Goal: Information Seeking & Learning: Learn about a topic

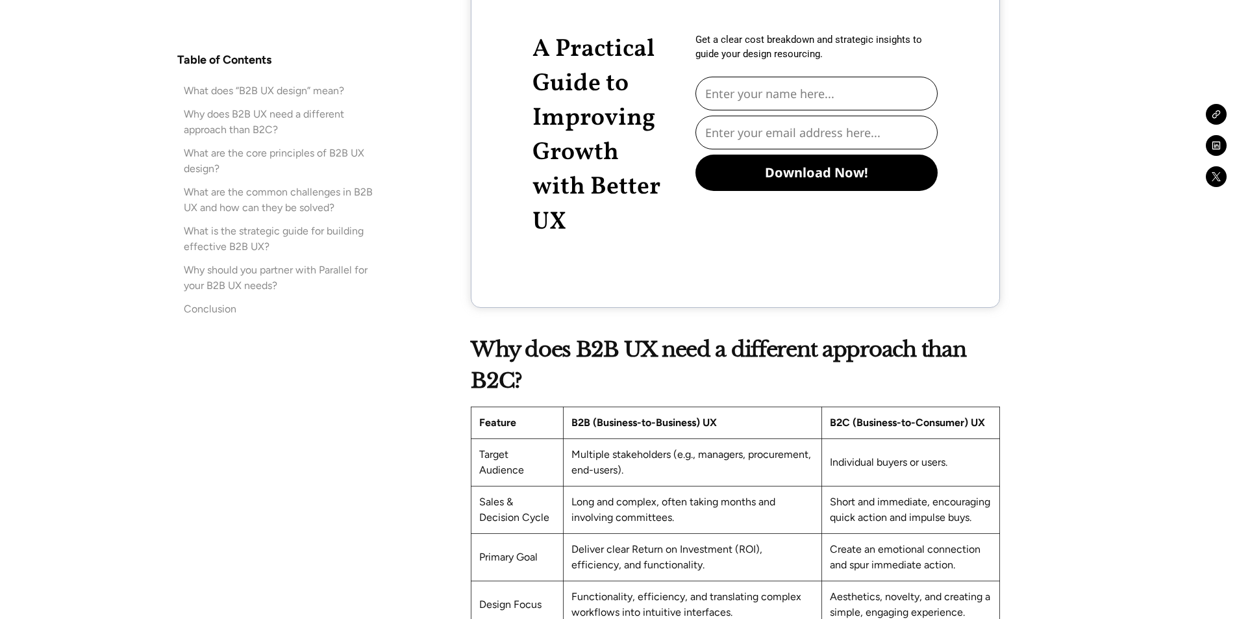
scroll to position [2663, 0]
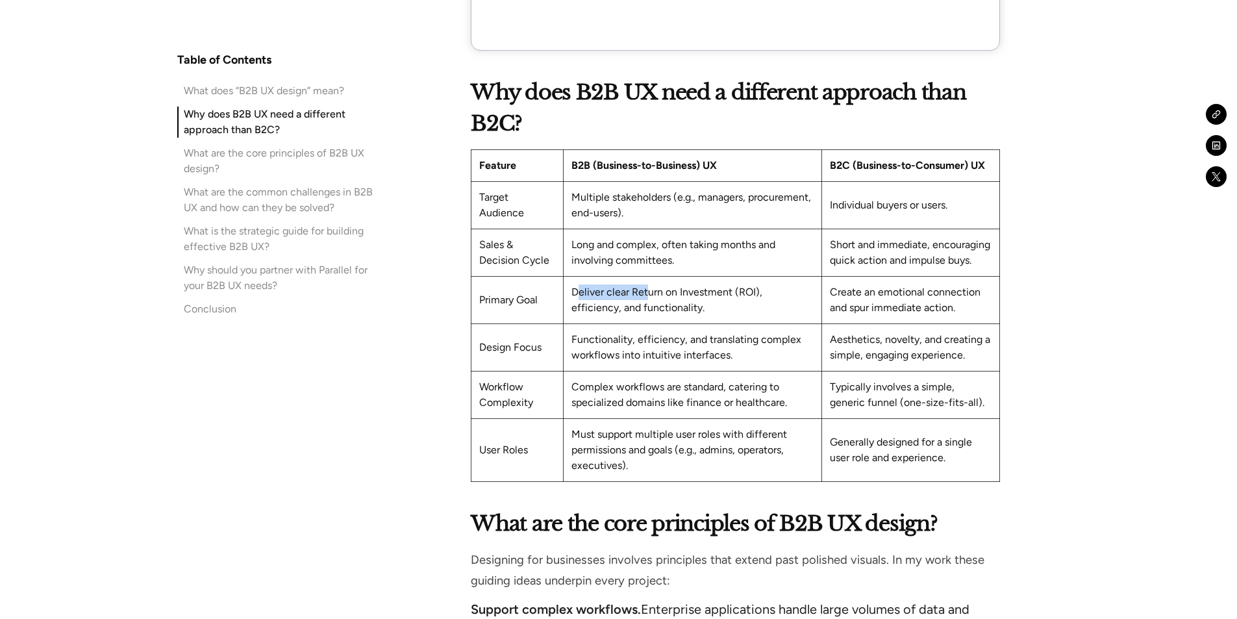
drag, startPoint x: 575, startPoint y: 292, endPoint x: 649, endPoint y: 292, distance: 74.0
click at [649, 292] on td "Deliver clear Return on Investment (ROI), efficiency, and functionality." at bounding box center [693, 299] width 258 height 47
click at [691, 299] on td "Deliver clear Return on Investment (ROI), efficiency, and functionality." at bounding box center [693, 299] width 258 height 47
drag, startPoint x: 953, startPoint y: 203, endPoint x: 829, endPoint y: 204, distance: 123.4
click at [829, 204] on td "Individual buyers or users." at bounding box center [910, 204] width 177 height 47
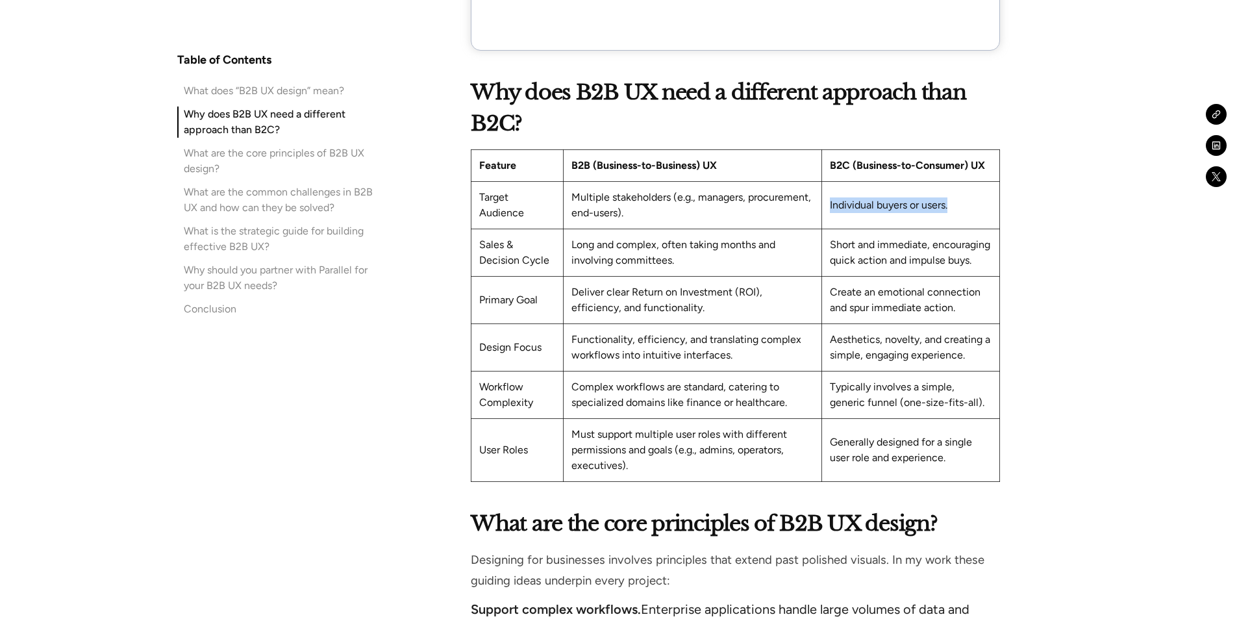
copy td "Individual buyers or users."
drag, startPoint x: 762, startPoint y: 291, endPoint x: 793, endPoint y: 297, distance: 31.2
click at [793, 297] on td "Deliver clear Return on Investment (ROI), efficiency, and functionality." at bounding box center [693, 299] width 258 height 47
click at [611, 341] on td "Functionality, efficiency, and translating complex workflows into intuitive int…" at bounding box center [693, 346] width 258 height 47
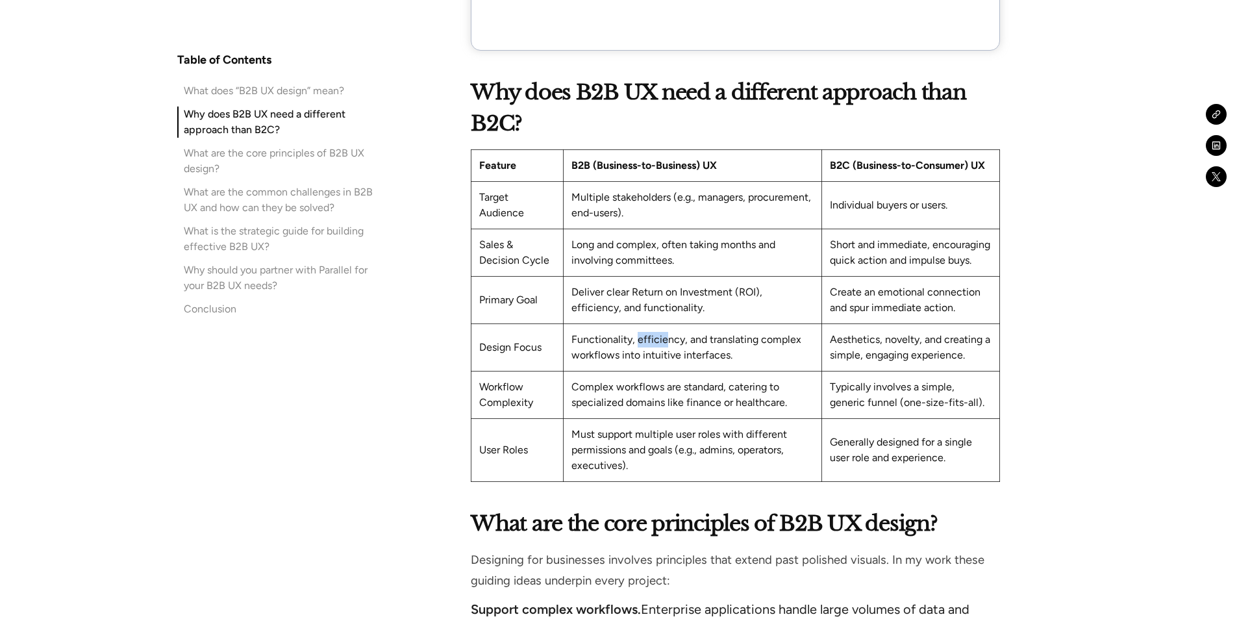
drag, startPoint x: 637, startPoint y: 336, endPoint x: 667, endPoint y: 336, distance: 29.9
click at [667, 336] on td "Functionality, efficiency, and translating complex workflows into intuitive int…" at bounding box center [693, 346] width 258 height 47
drag, startPoint x: 709, startPoint y: 339, endPoint x: 760, endPoint y: 339, distance: 51.3
click at [760, 339] on td "Functionality, efficiency, and translating complex workflows into intuitive int…" at bounding box center [693, 346] width 258 height 47
click at [694, 361] on td "Functionality, efficiency, and translating complex workflows into intuitive int…" at bounding box center [693, 346] width 258 height 47
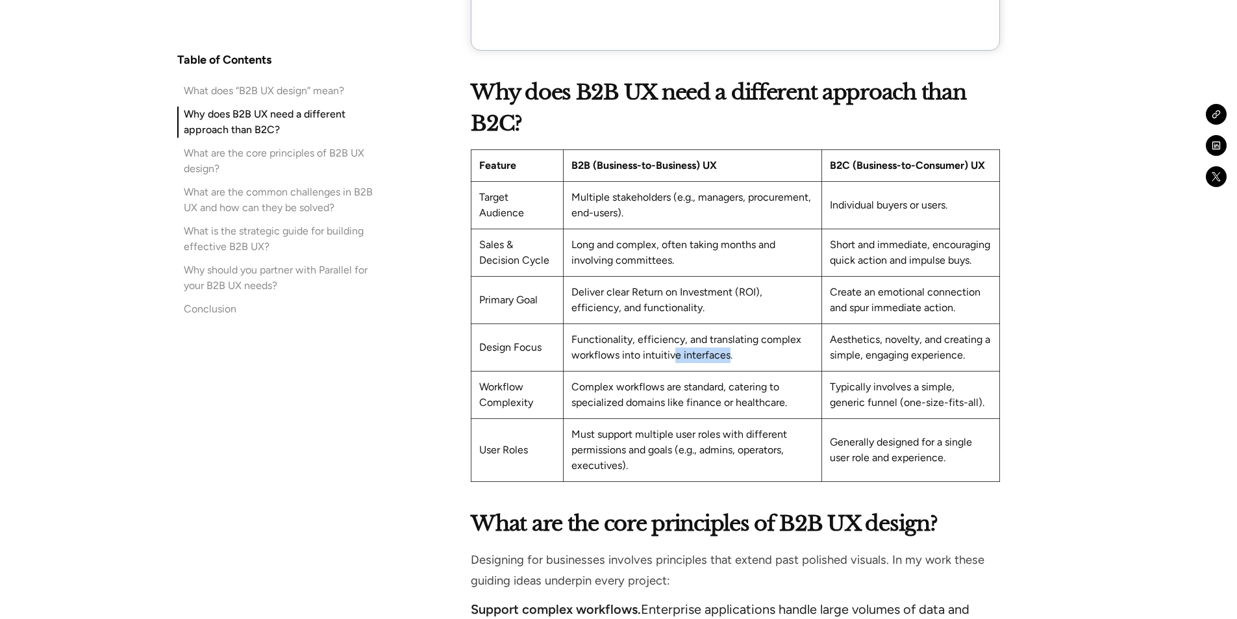
drag, startPoint x: 728, startPoint y: 353, endPoint x: 671, endPoint y: 353, distance: 56.5
click at [671, 353] on td "Functionality, efficiency, and translating complex workflows into intuitive int…" at bounding box center [693, 346] width 258 height 47
click at [745, 358] on td "Functionality, efficiency, and translating complex workflows into intuitive int…" at bounding box center [693, 346] width 258 height 47
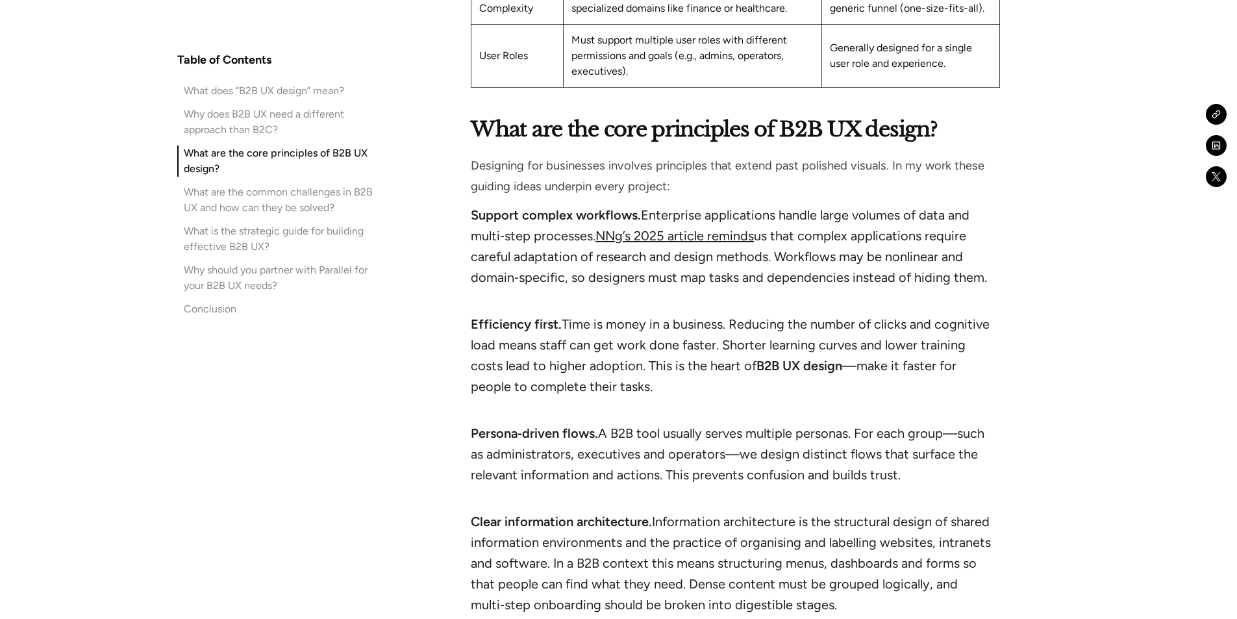
scroll to position [3117, 0]
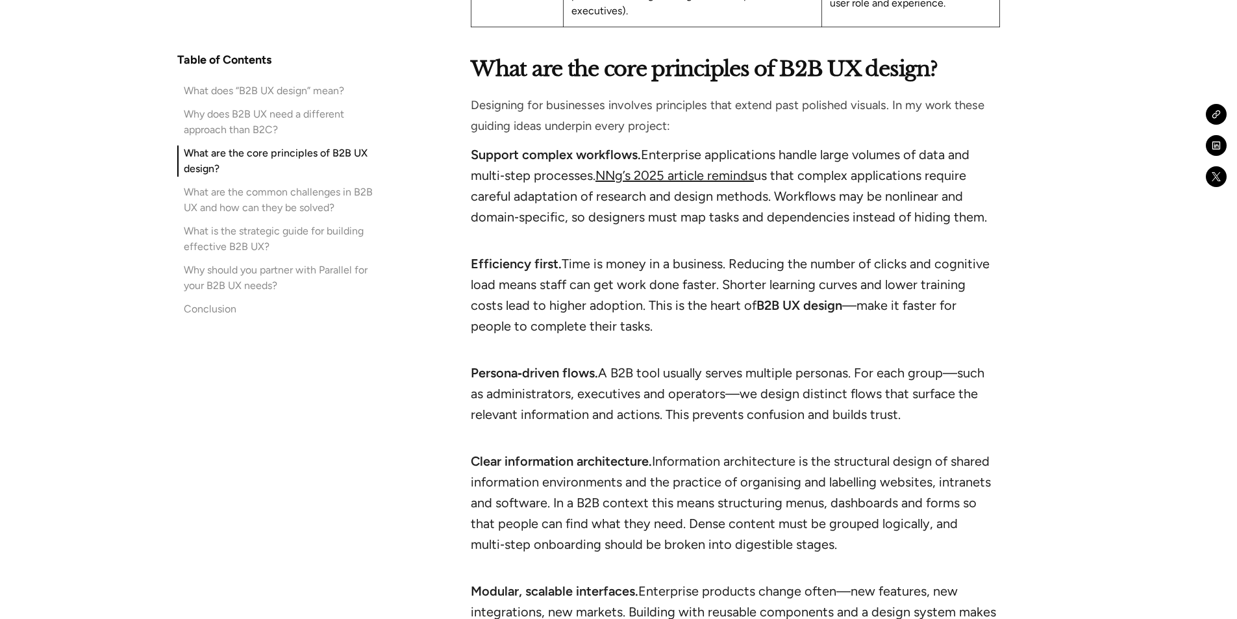
click at [753, 247] on li "Support complex workflows. Enterprise applications handle large volumes of data…" at bounding box center [735, 196] width 529 height 104
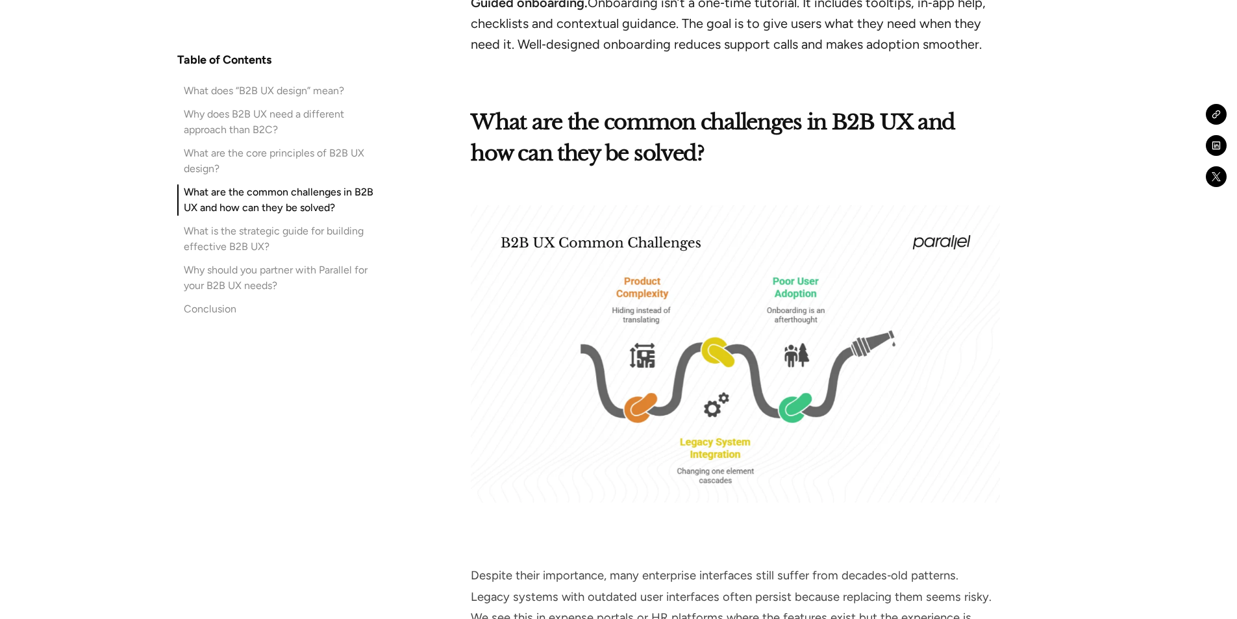
scroll to position [3896, 0]
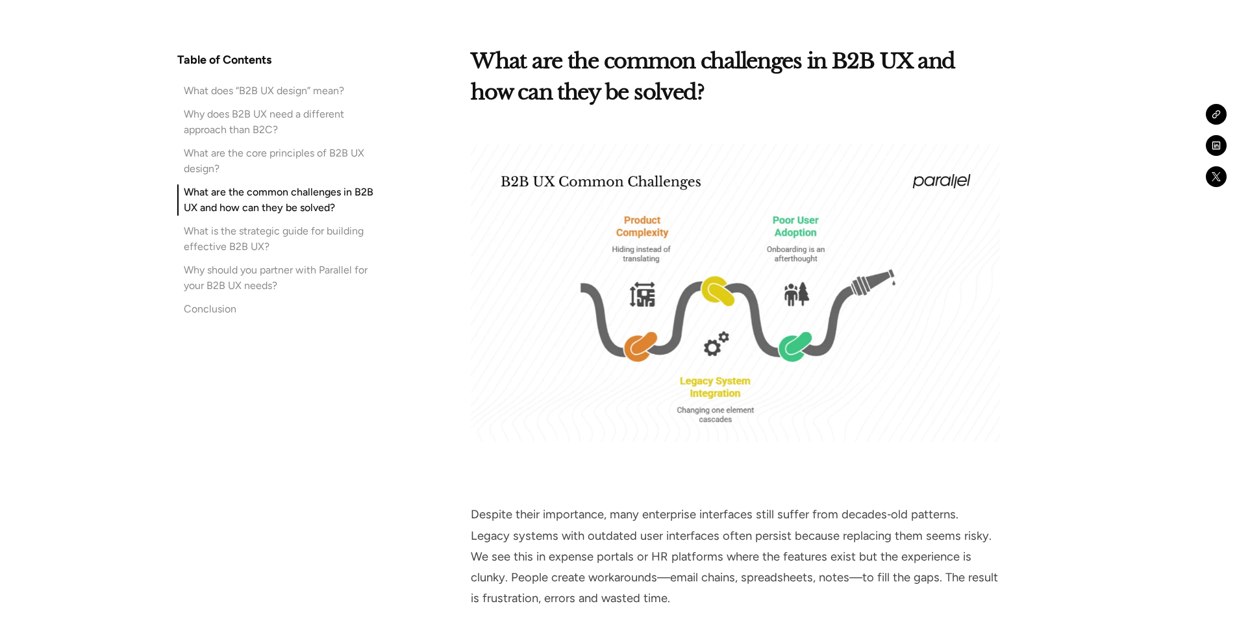
click at [738, 248] on img at bounding box center [735, 292] width 529 height 297
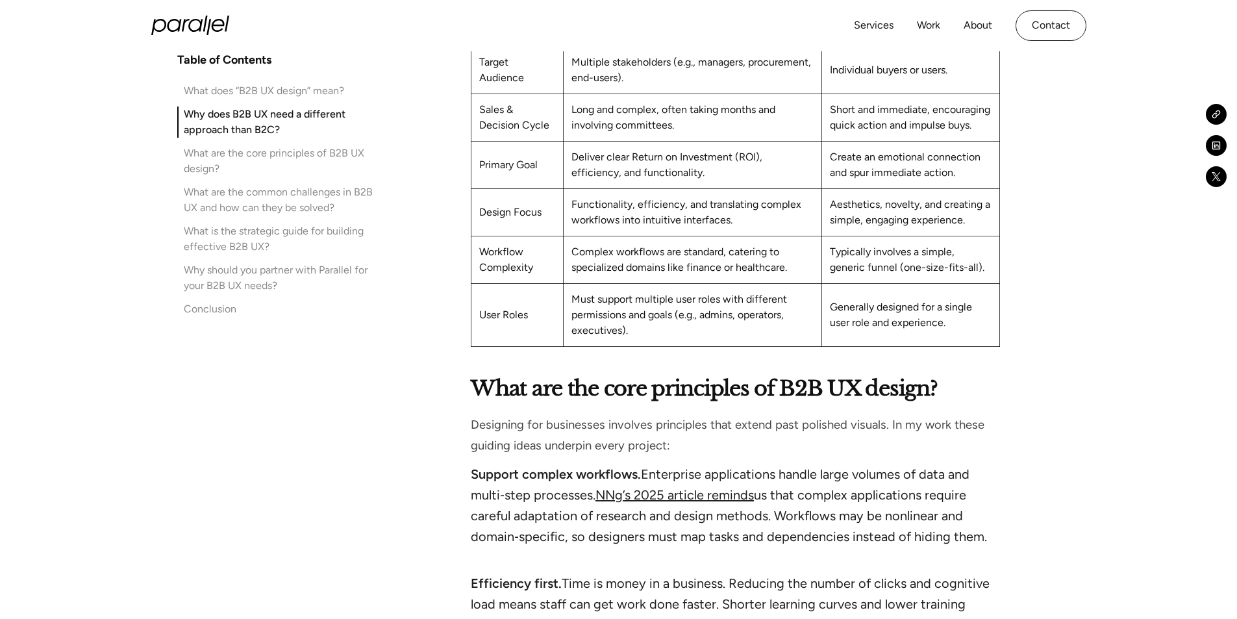
scroll to position [2792, 0]
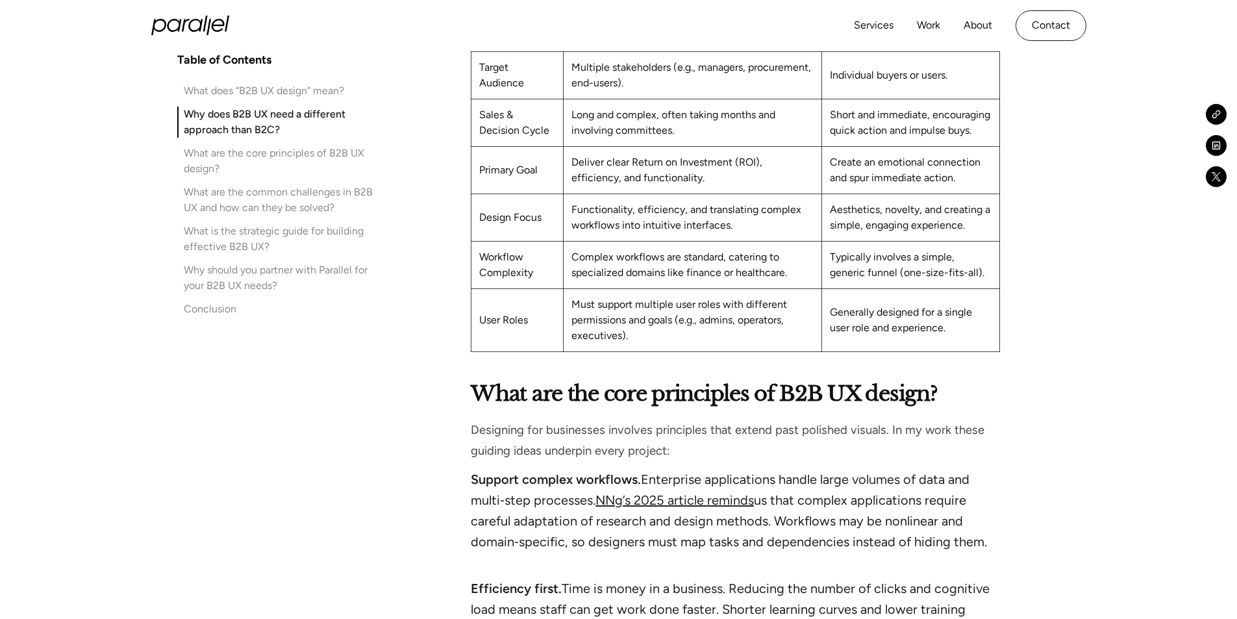
drag, startPoint x: 974, startPoint y: 308, endPoint x: 474, endPoint y: 392, distance: 507.0
copy div "Lore ips dol sita consectetu ad E7S DO eiusmo? Temporinc utl etdolorema aliquae…"
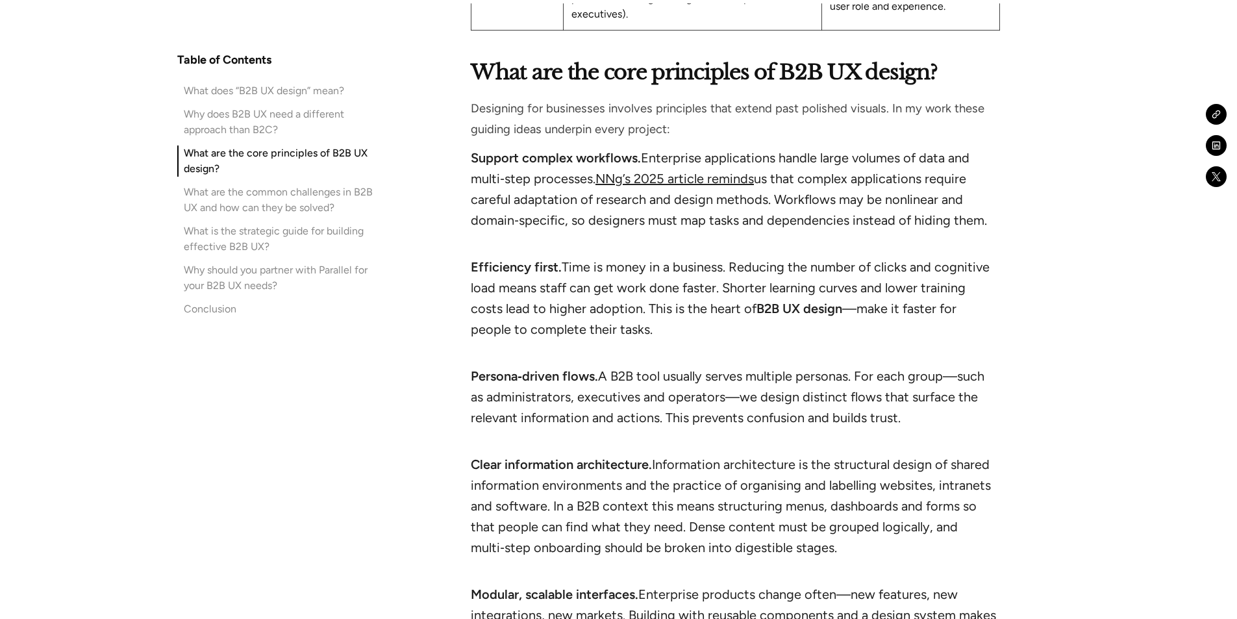
scroll to position [3247, 0]
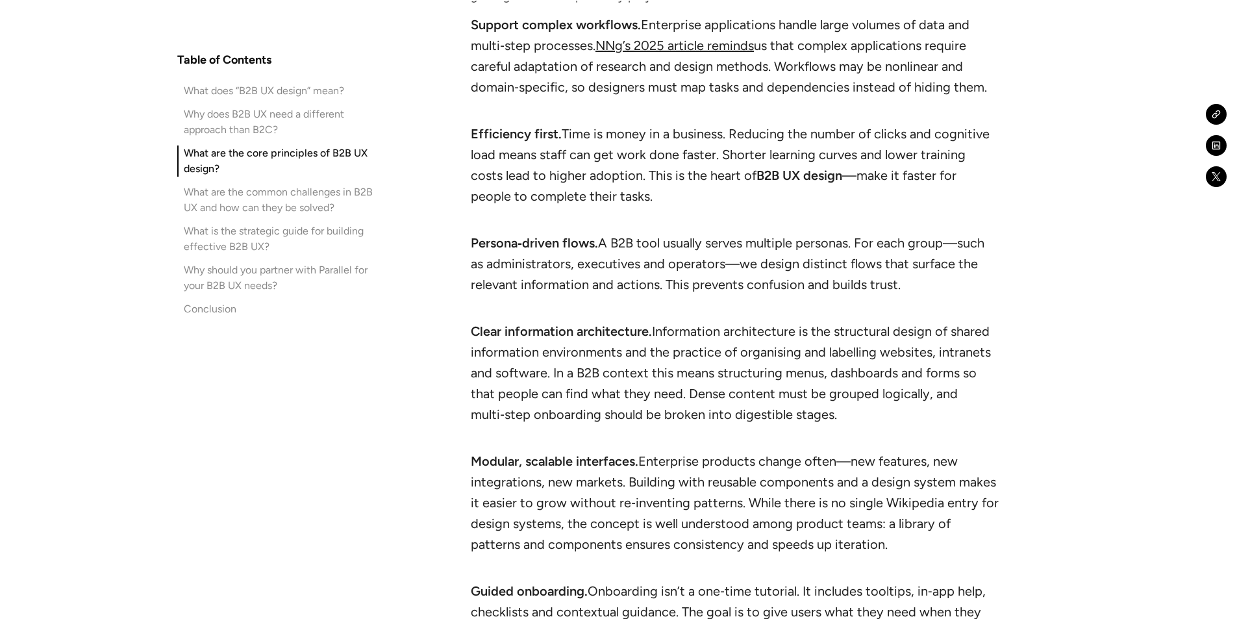
click at [846, 175] on li "Efficiency first. Time is money in a business. Reducing the number of clicks an…" at bounding box center [735, 175] width 529 height 104
